Goal: Information Seeking & Learning: Learn about a topic

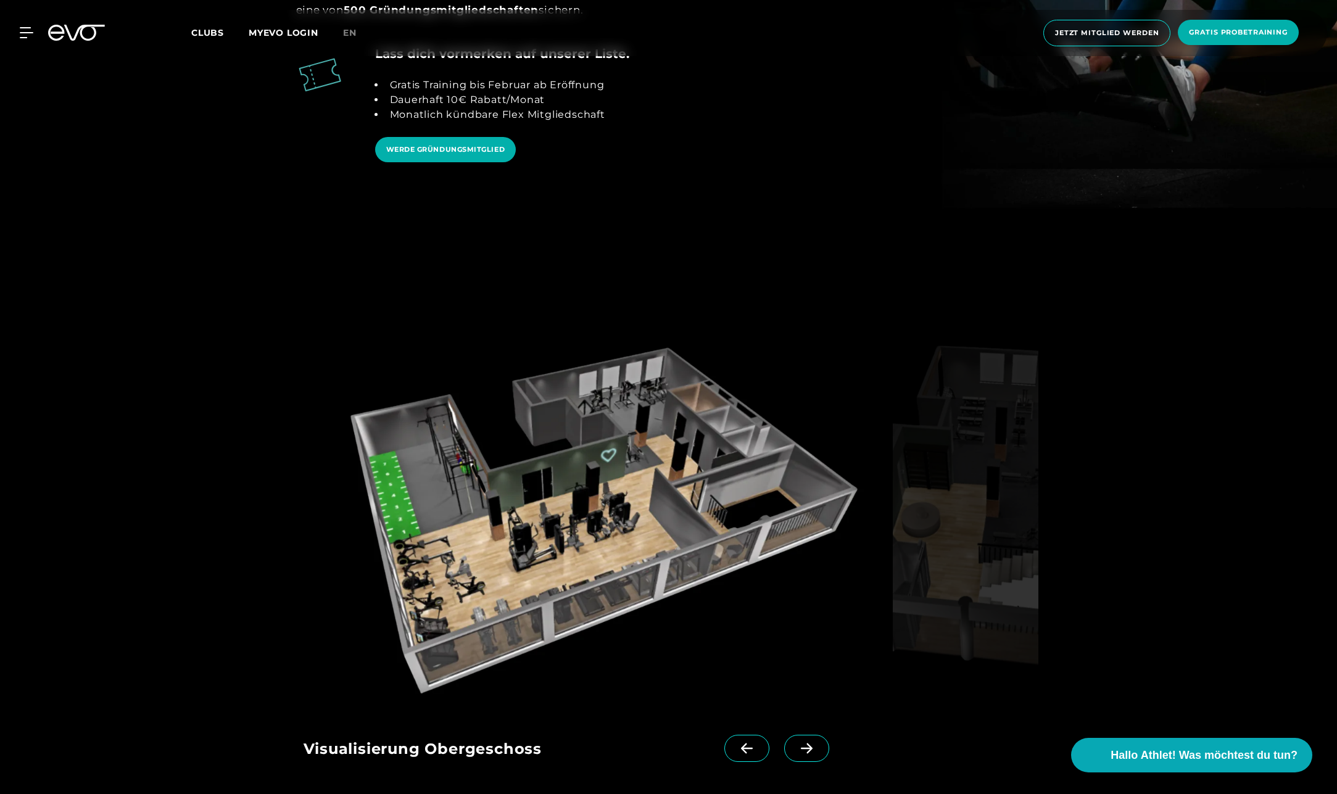
scroll to position [1975, 0]
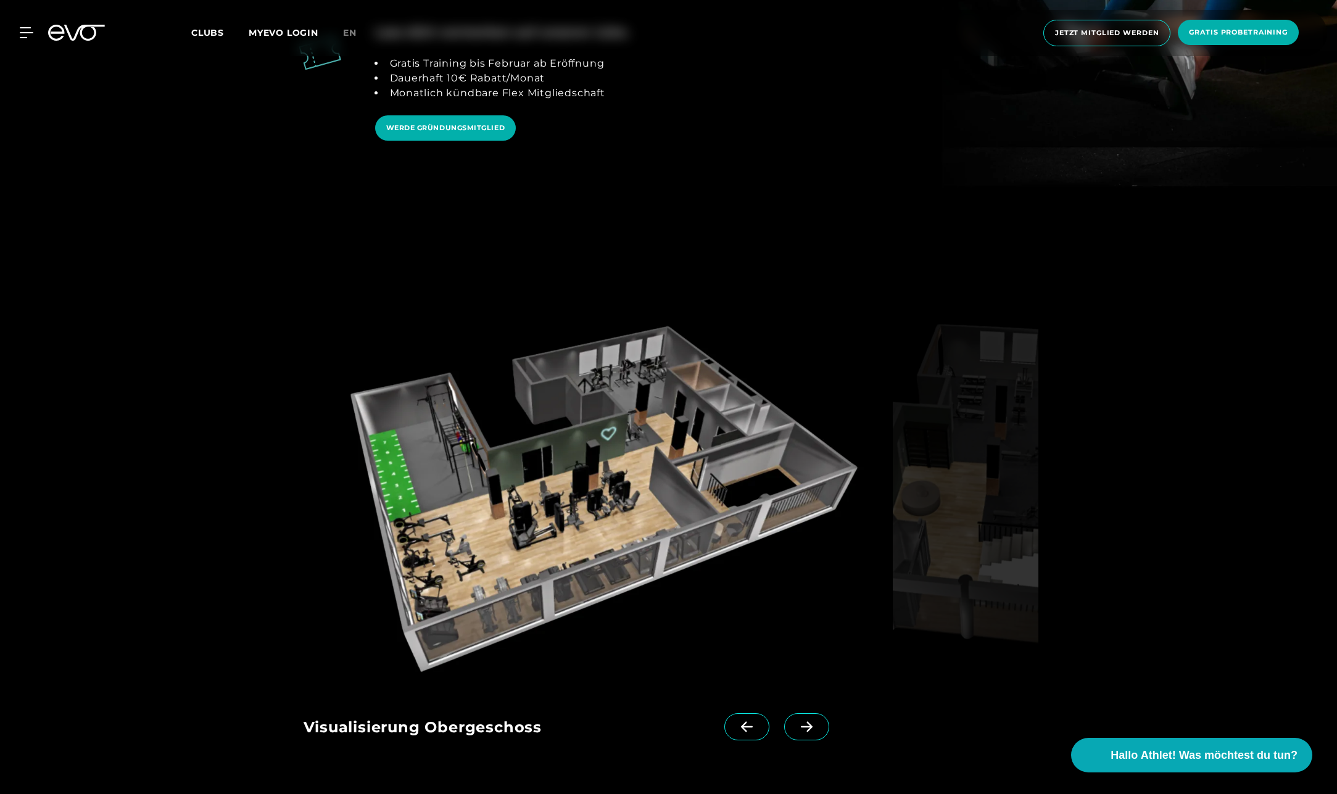
click at [796, 721] on icon at bounding box center [807, 726] width 22 height 11
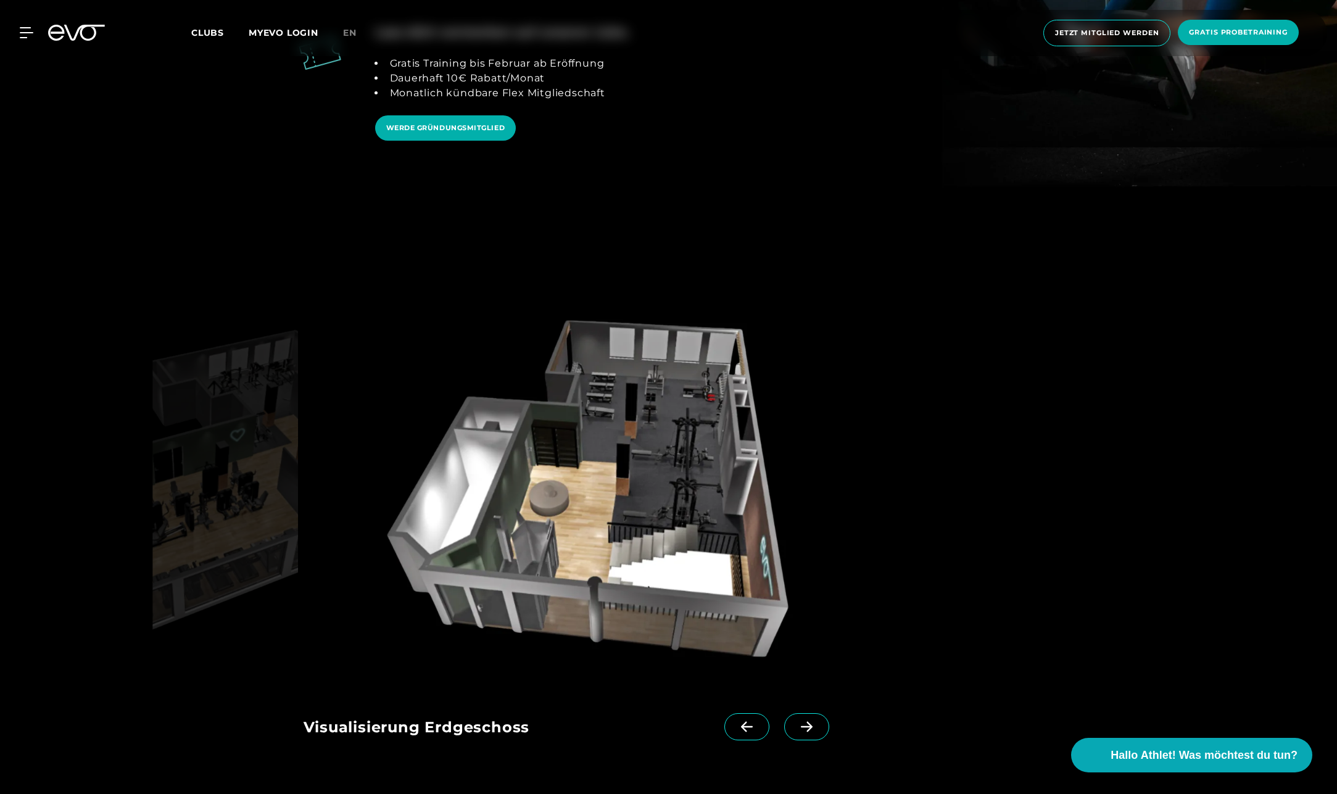
click at [736, 721] on icon at bounding box center [747, 726] width 22 height 11
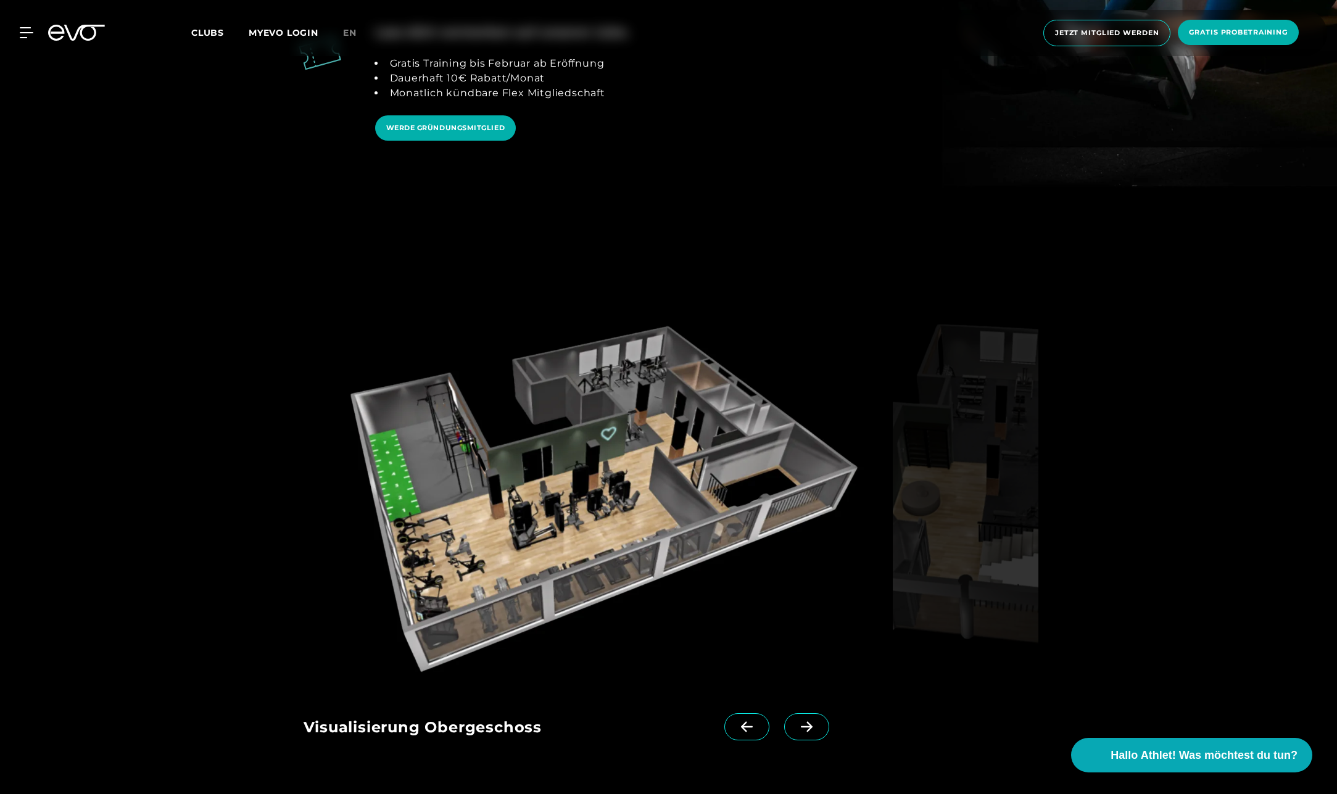
click at [796, 721] on icon at bounding box center [807, 726] width 22 height 11
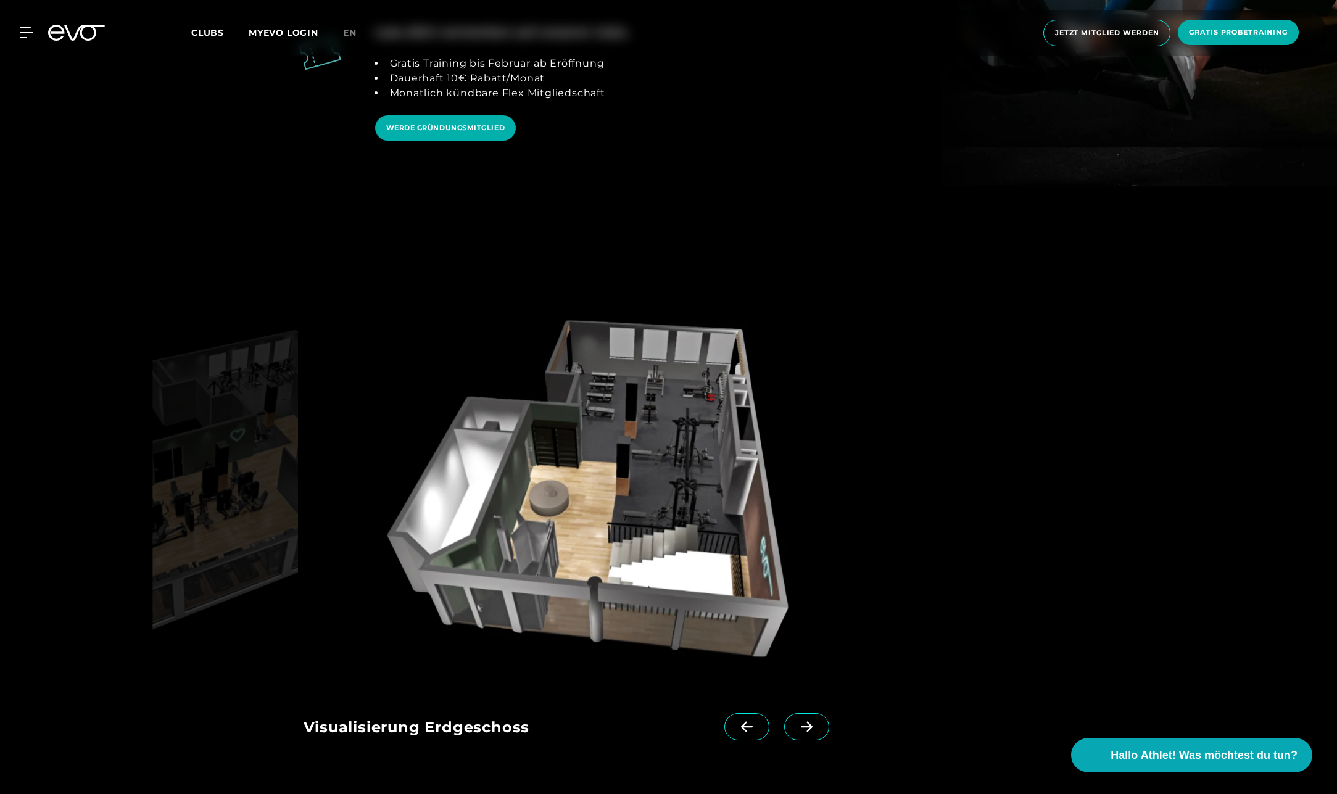
click at [736, 721] on icon at bounding box center [747, 726] width 22 height 11
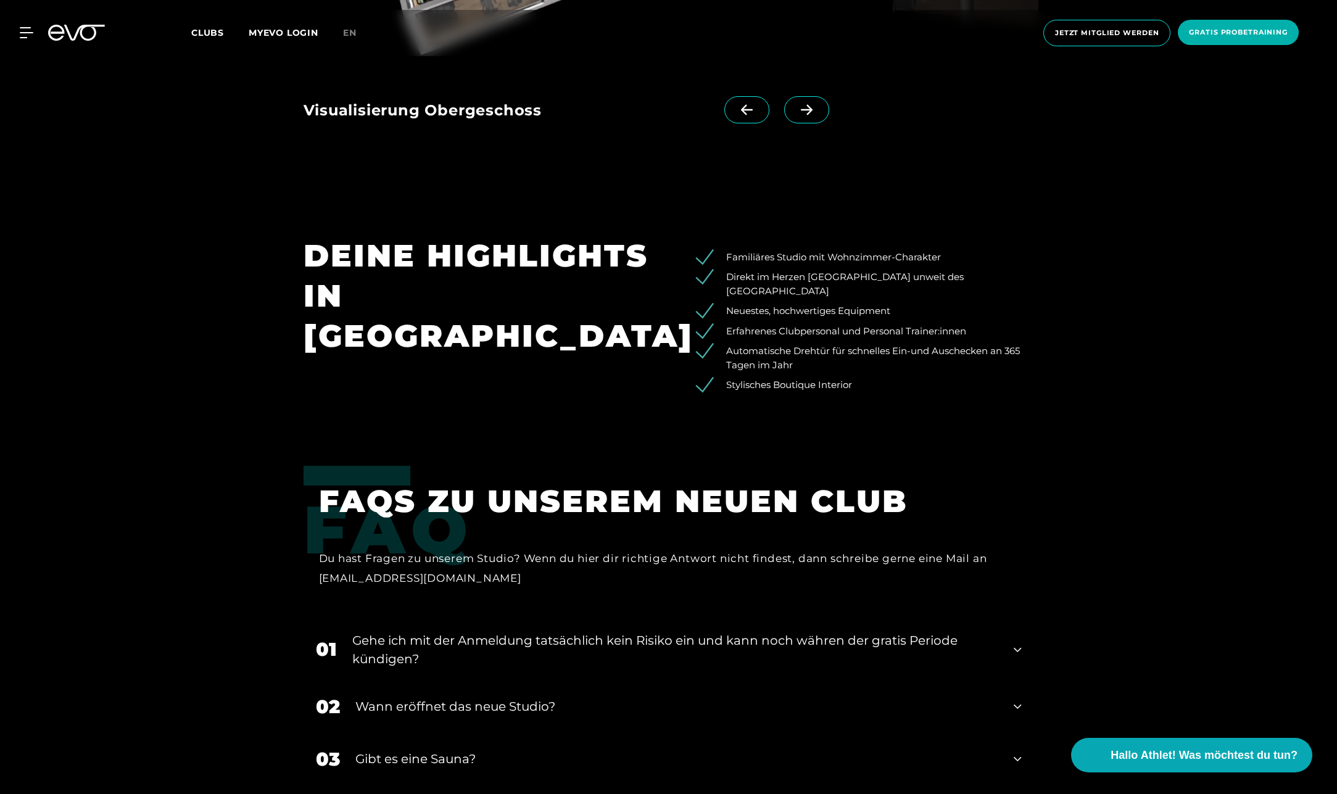
scroll to position [2654, 0]
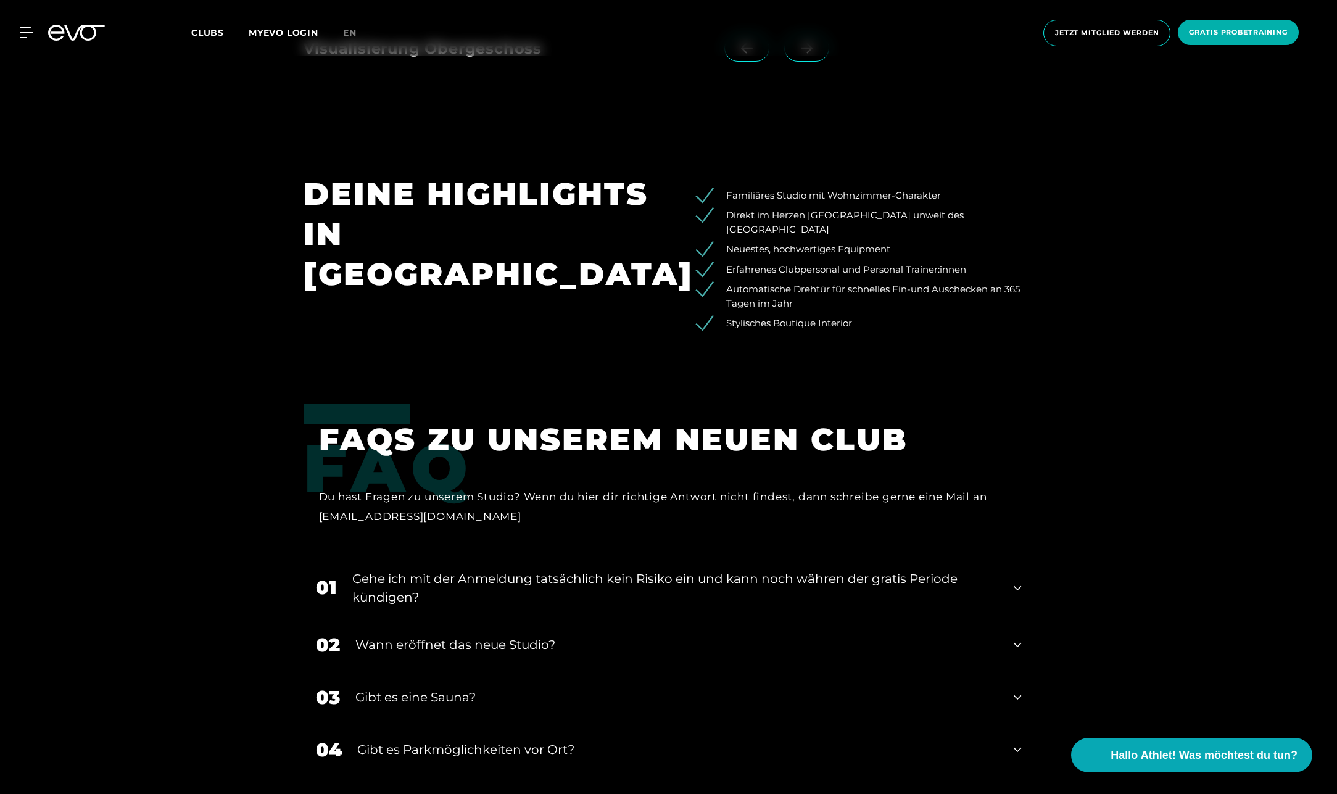
click at [494, 636] on div "Wann eröffnet das neue Studio?" at bounding box center [677, 645] width 644 height 19
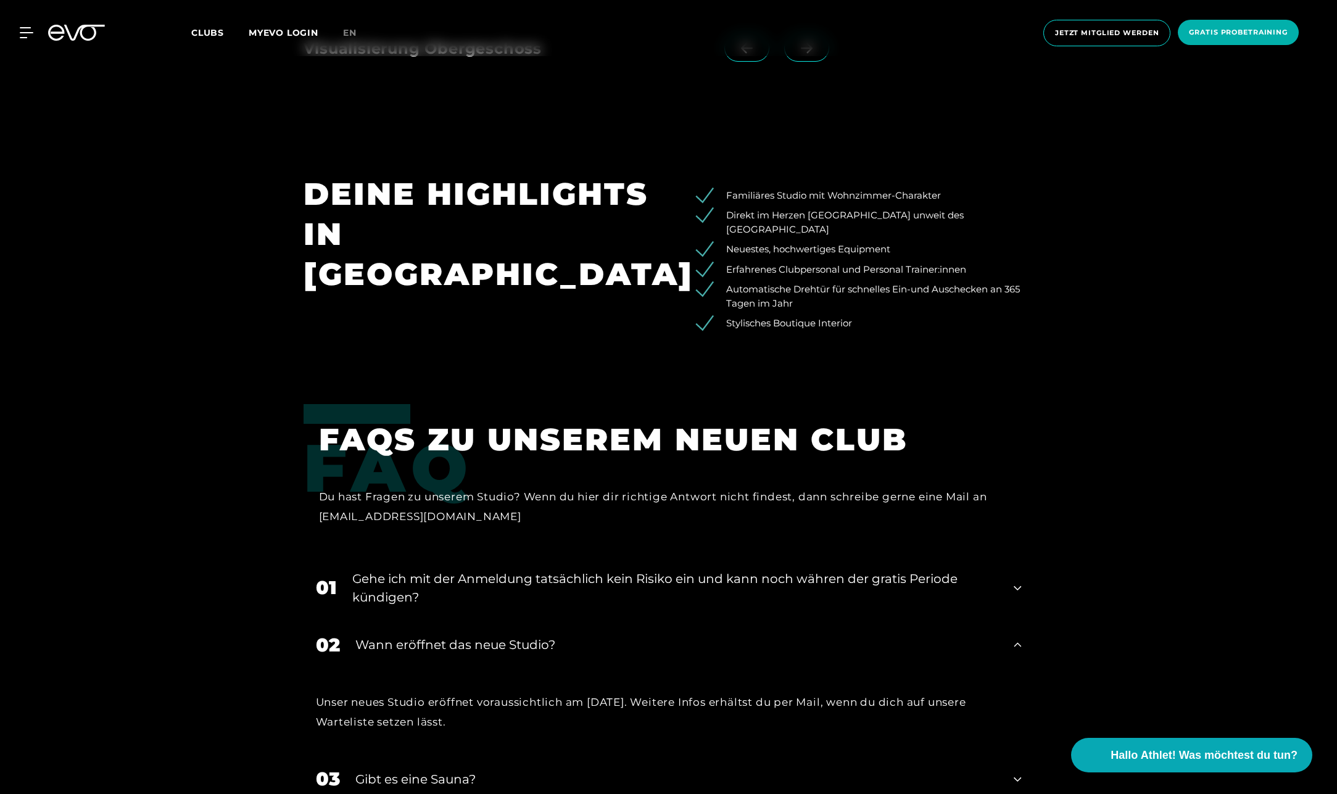
click at [501, 570] on div "Gehe ich mit der Anmeldung tatsächlich kein Risiko ein und kann noch währen der…" at bounding box center [675, 588] width 647 height 37
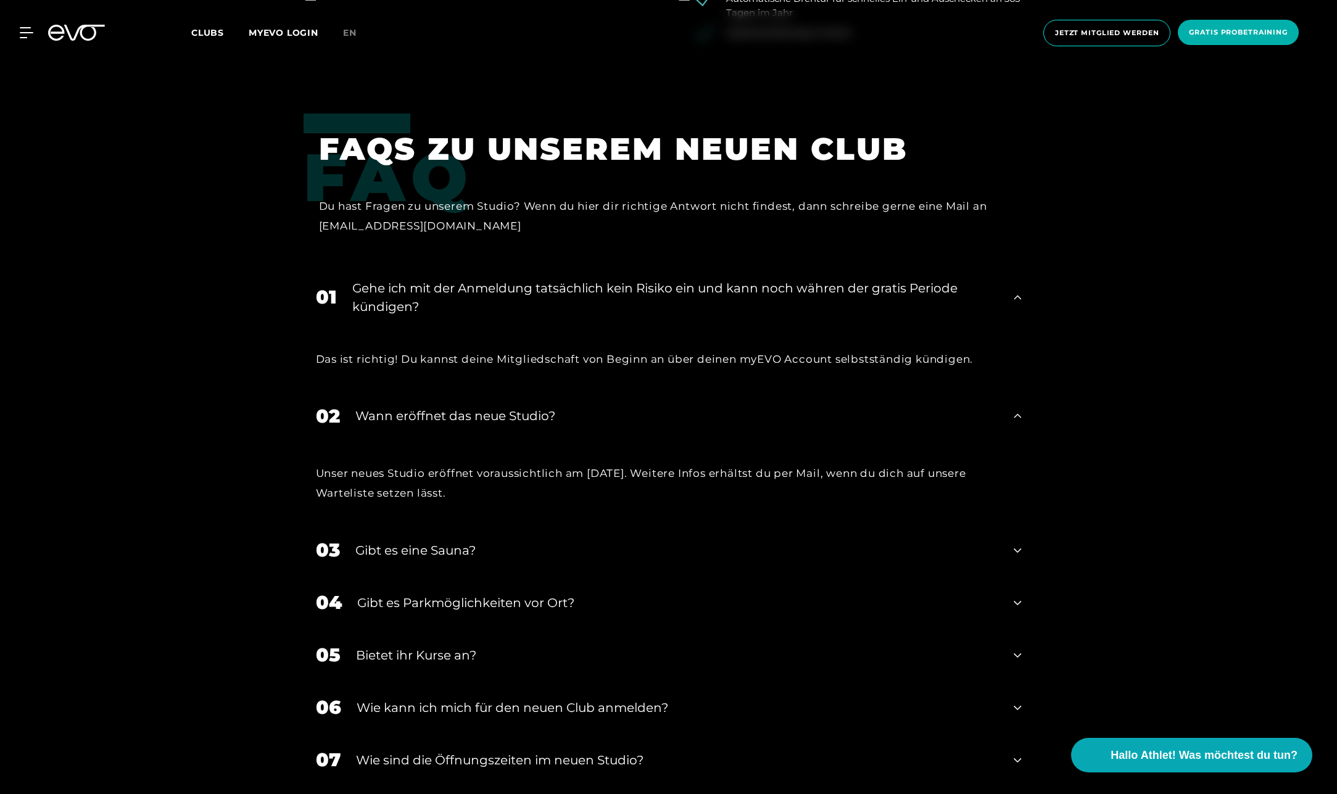
scroll to position [2962, 0]
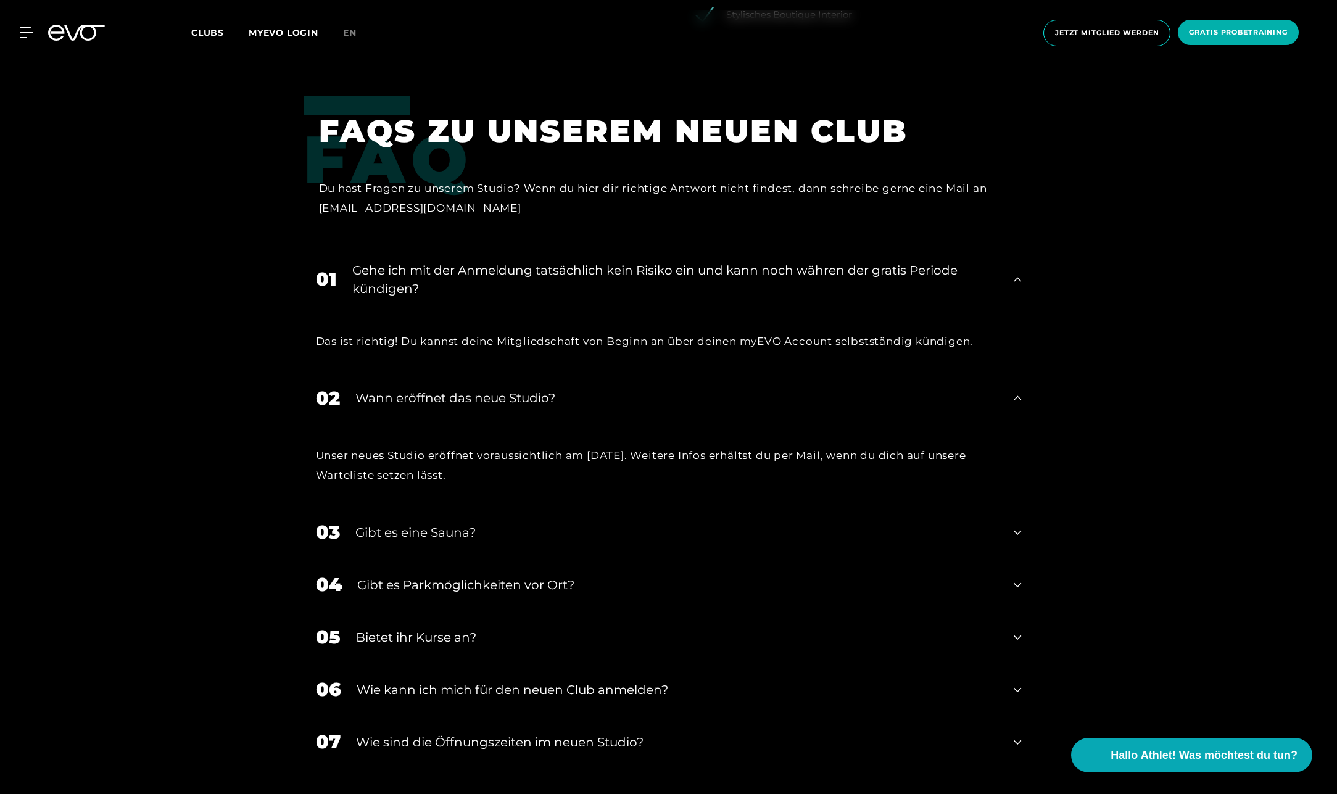
click at [568, 716] on div "07 ​Wie sind die Öffnungszeiten im neuen Studio?" at bounding box center [669, 742] width 731 height 52
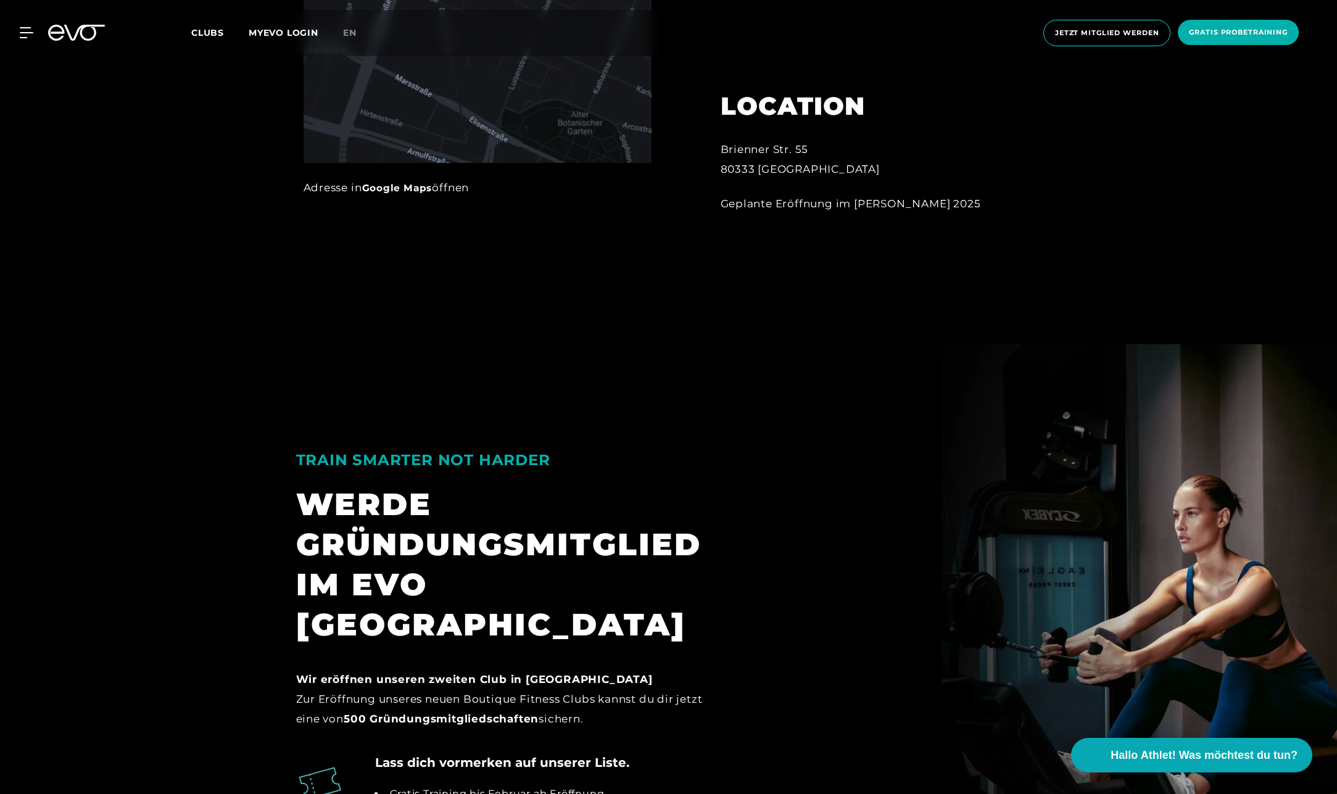
scroll to position [1049, 0]
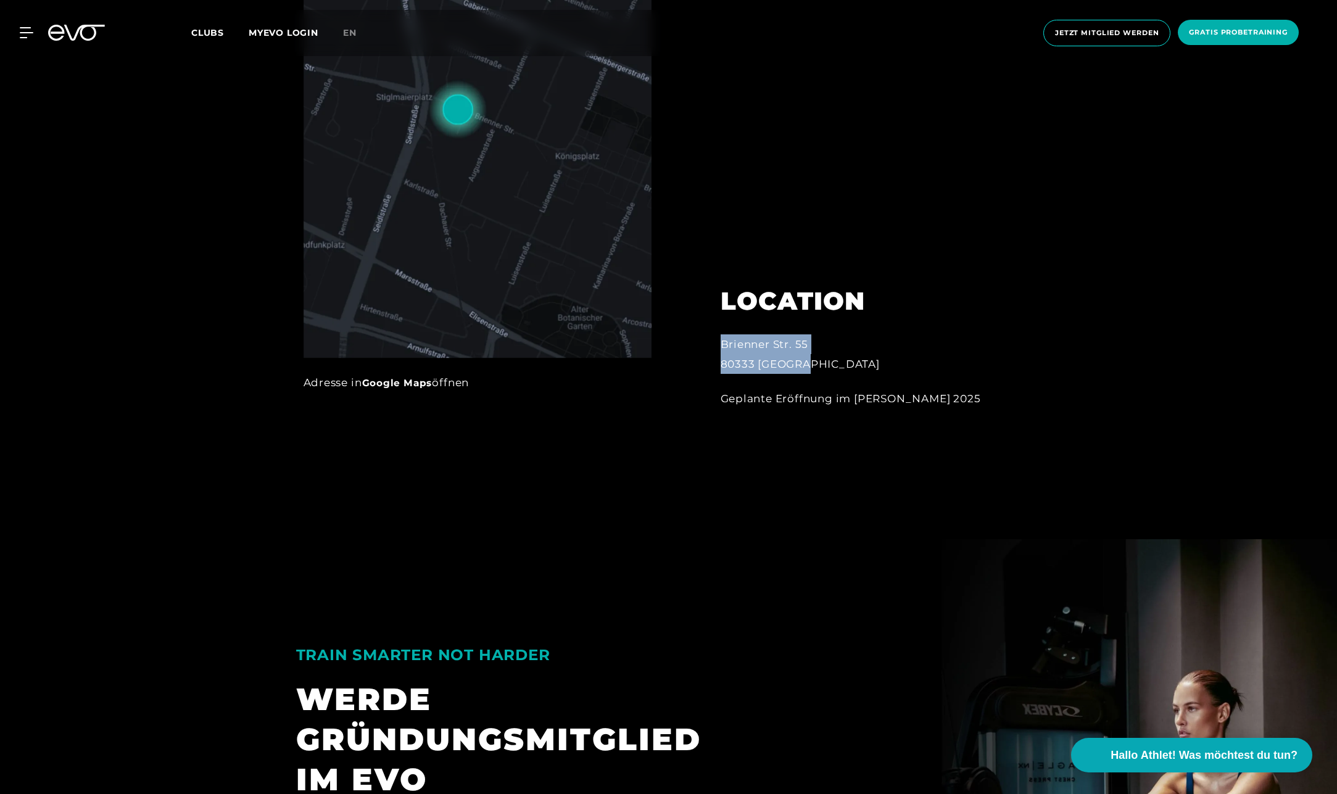
drag, startPoint x: 720, startPoint y: 344, endPoint x: 829, endPoint y: 359, distance: 110.9
click at [831, 359] on div "LOCATION [GEOGRAPHIC_DATA]. 55 80333 [GEOGRAPHIC_DATA] Eröffnung im [PERSON_NAM…" at bounding box center [857, 339] width 306 height 168
drag, startPoint x: 829, startPoint y: 359, endPoint x: 754, endPoint y: 359, distance: 75.9
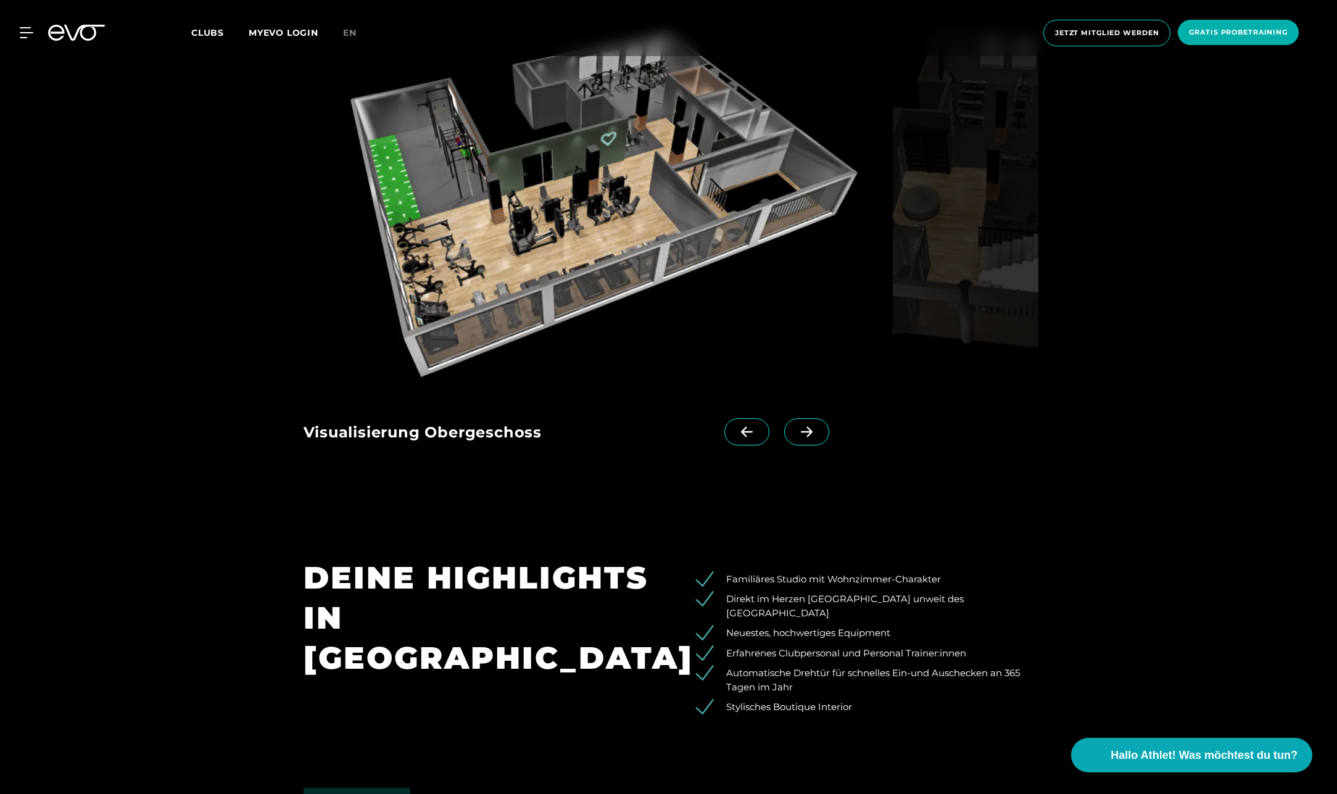
scroll to position [2037, 0]
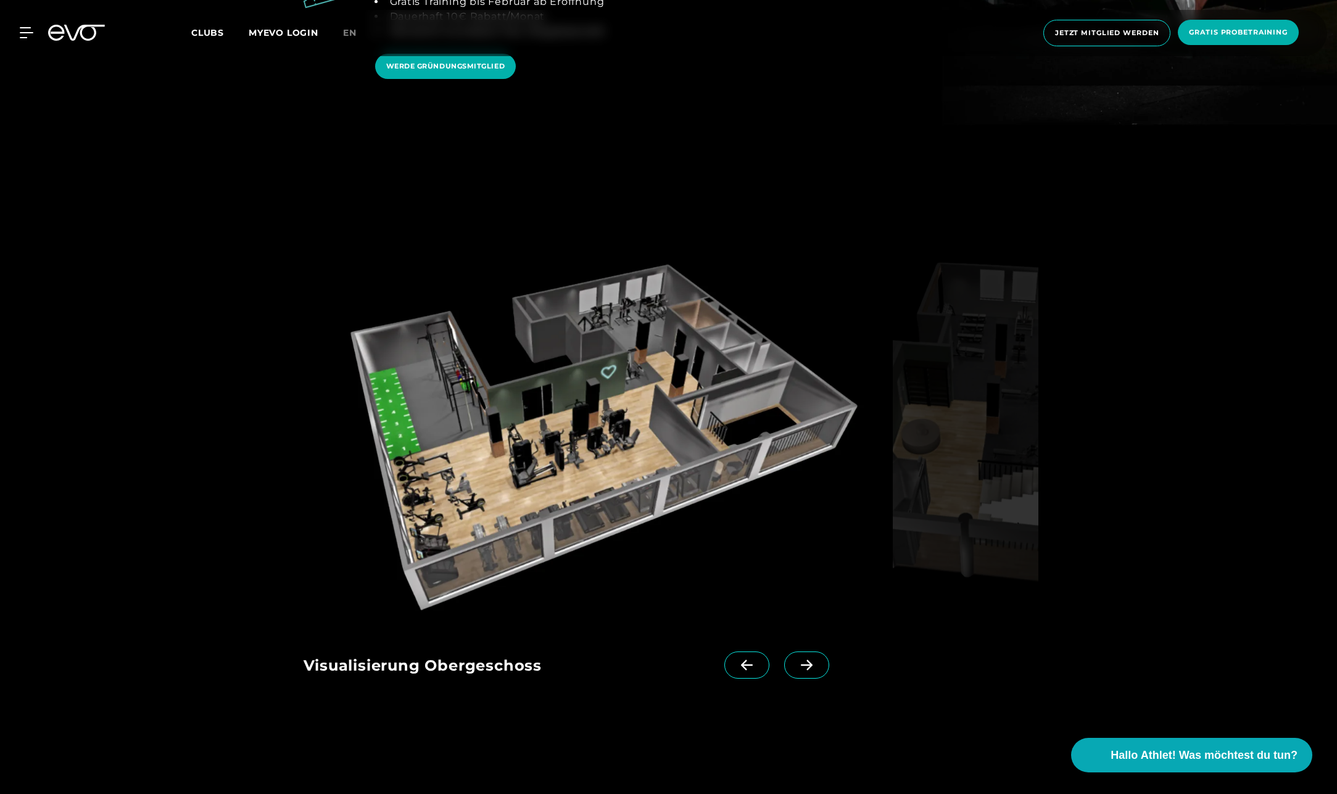
click at [796, 660] on icon at bounding box center [807, 665] width 22 height 11
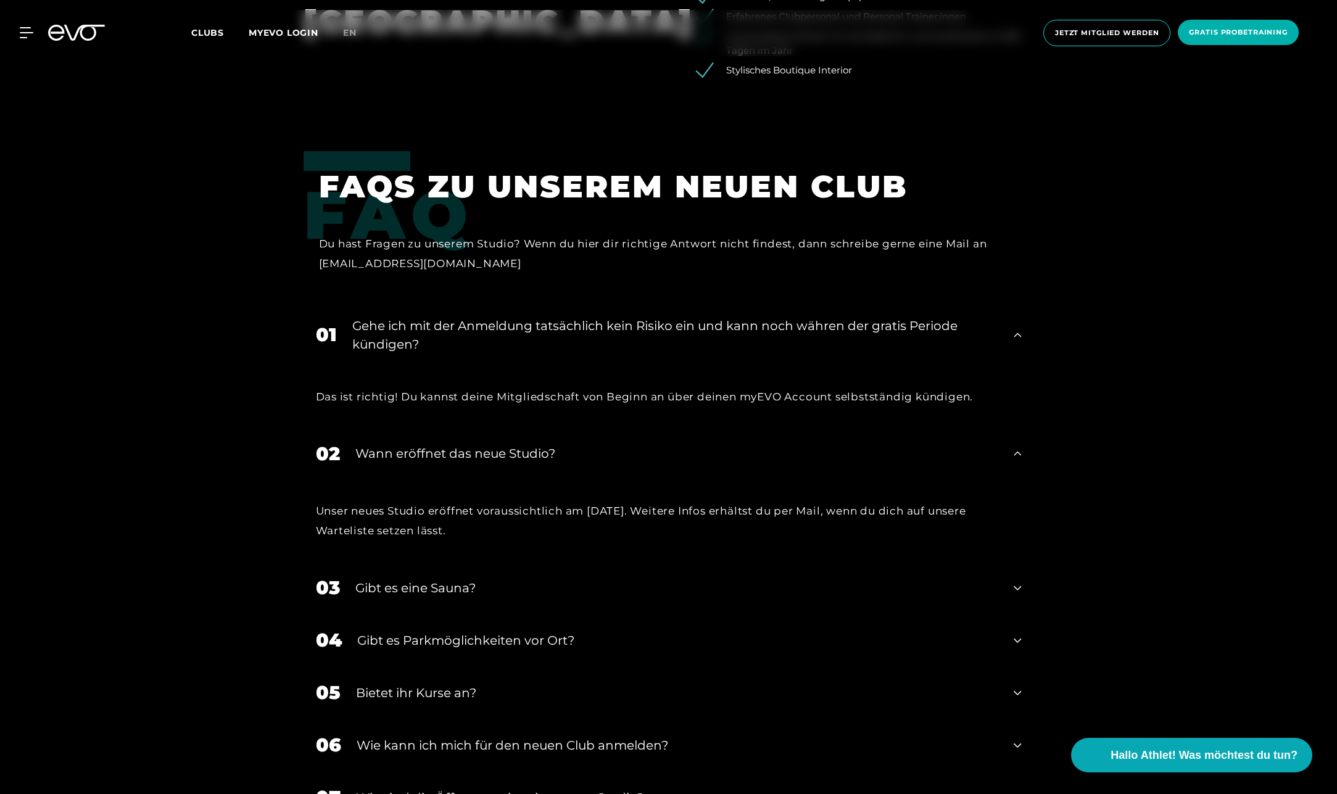
scroll to position [2839, 0]
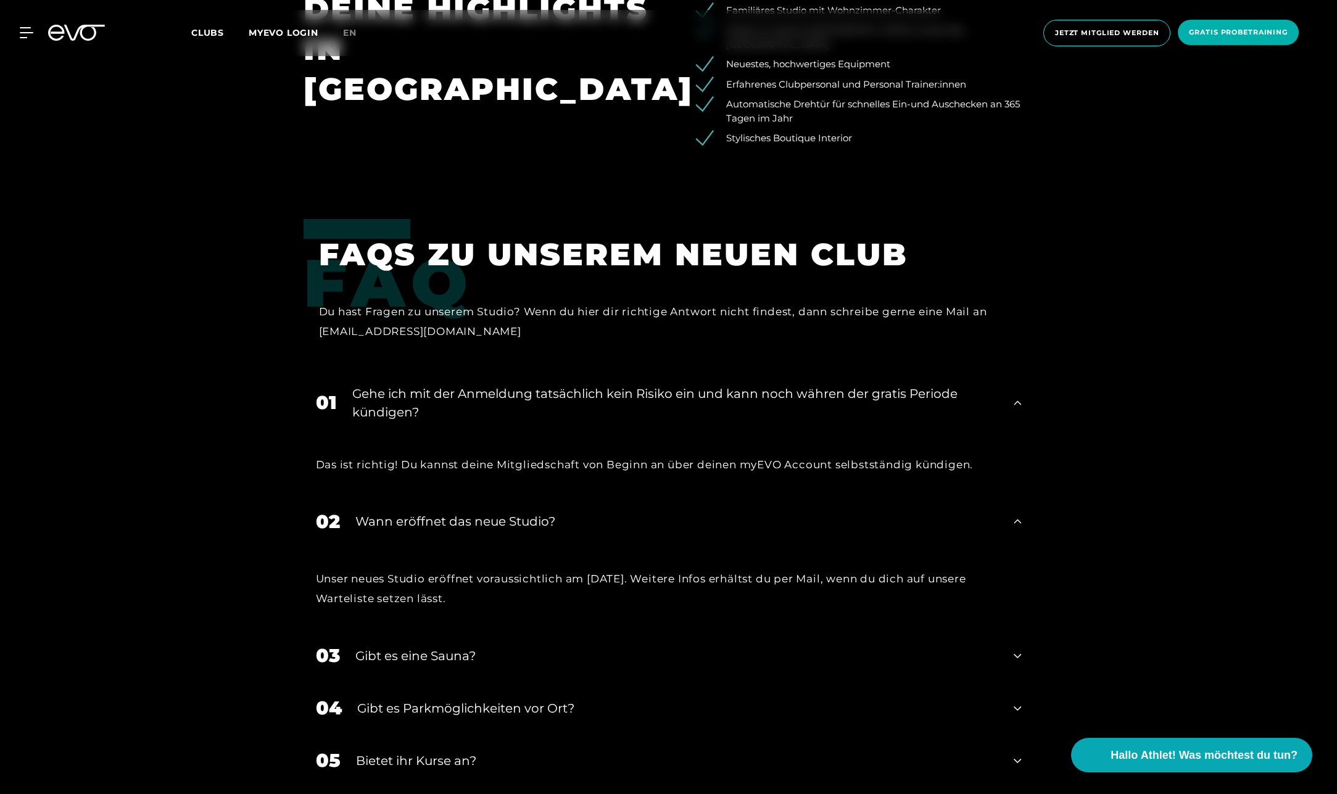
click at [530, 512] on div "Wann eröffnet das neue Studio?" at bounding box center [677, 521] width 644 height 19
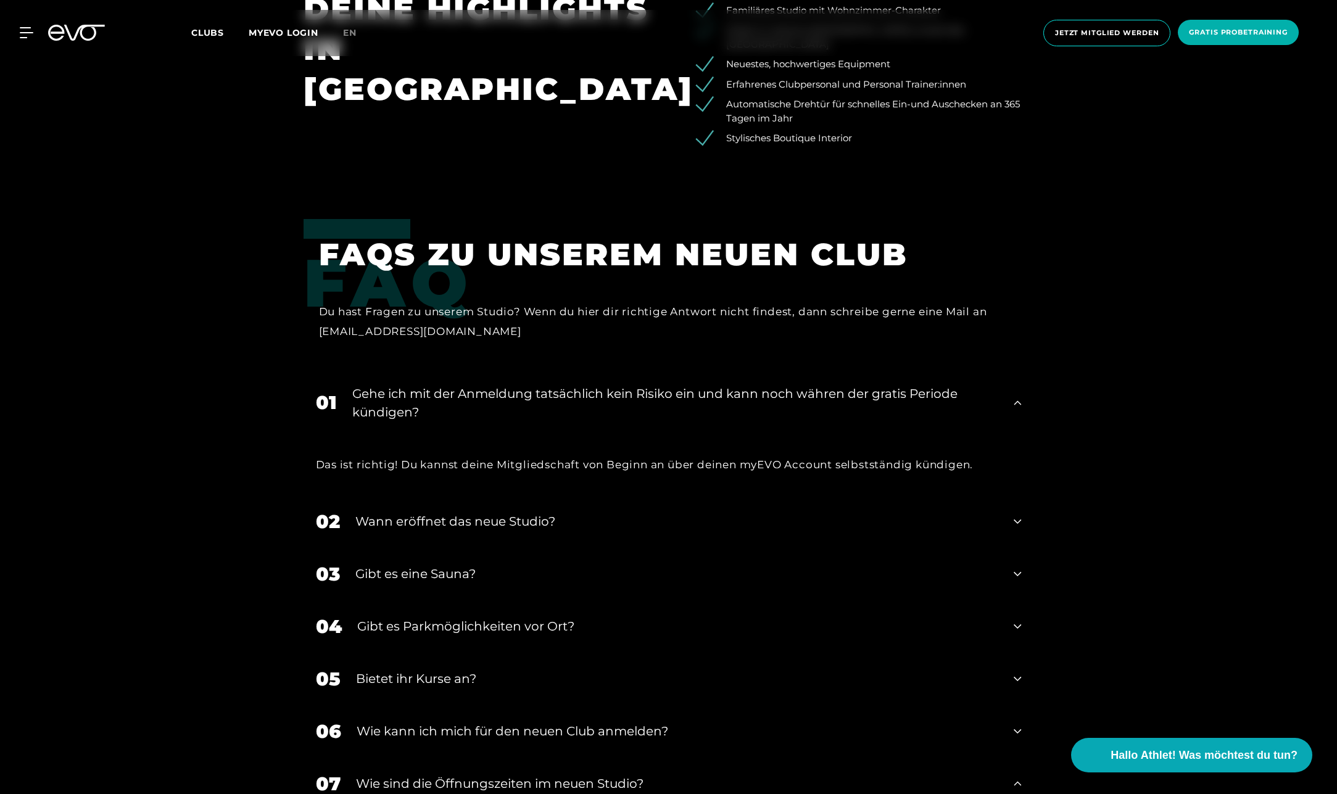
click at [530, 512] on div "Wann eröffnet das neue Studio?" at bounding box center [677, 521] width 644 height 19
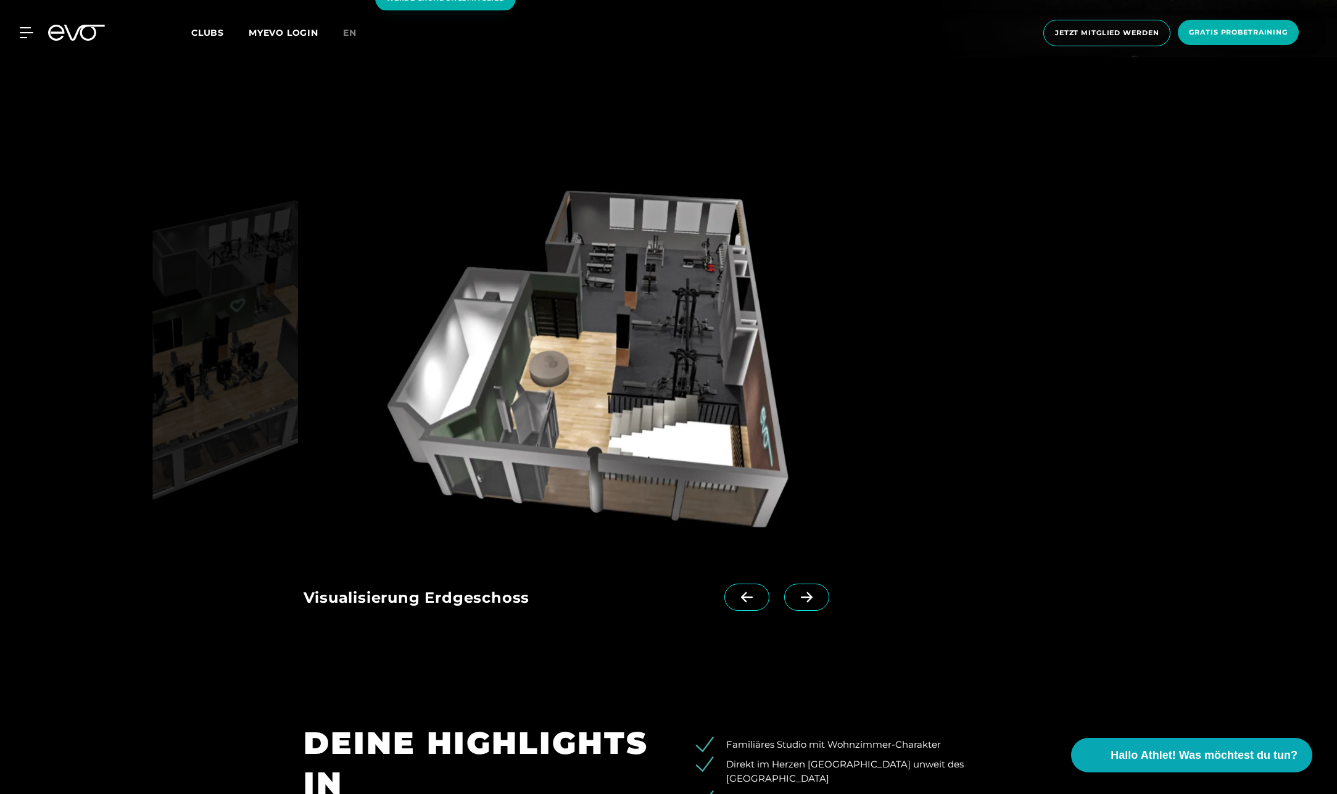
scroll to position [2098, 0]
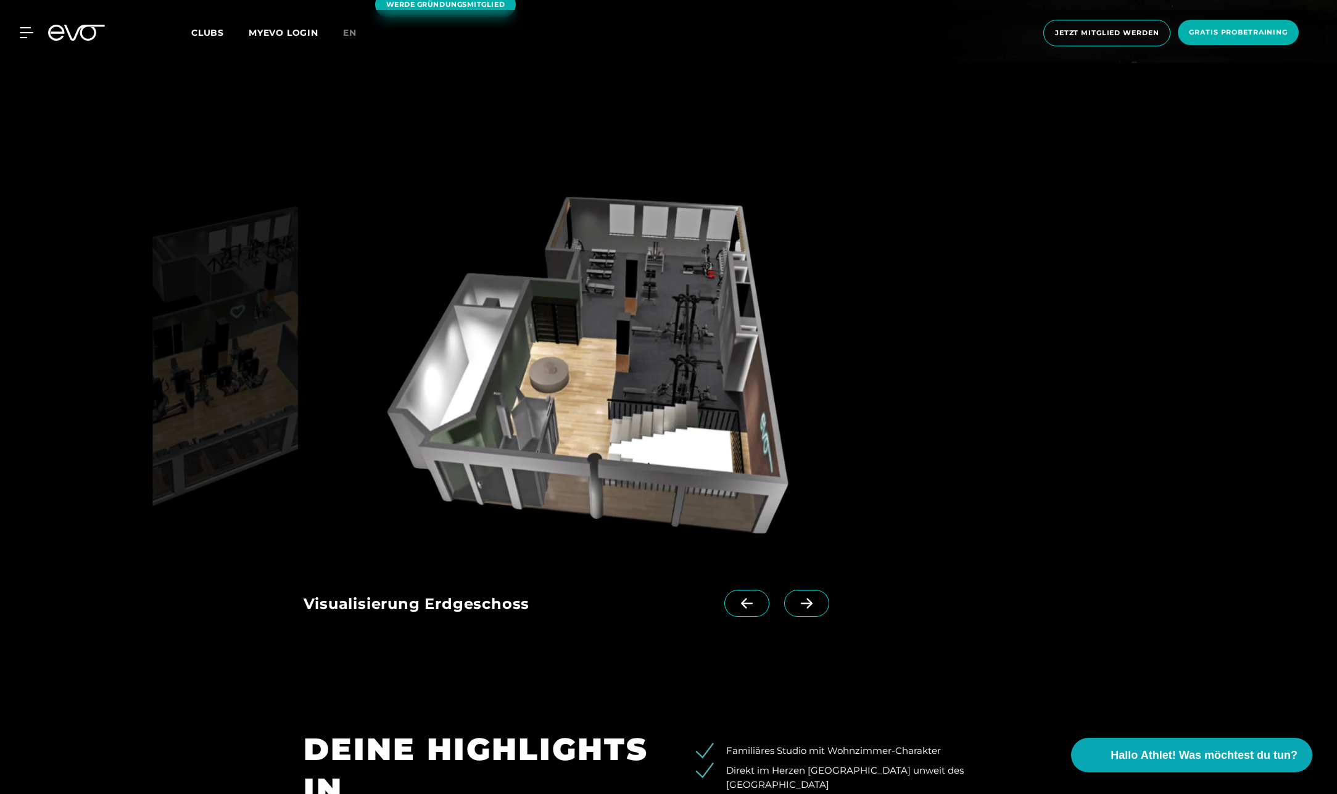
click at [736, 598] on icon at bounding box center [747, 603] width 22 height 11
